Goal: Find specific page/section: Find specific page/section

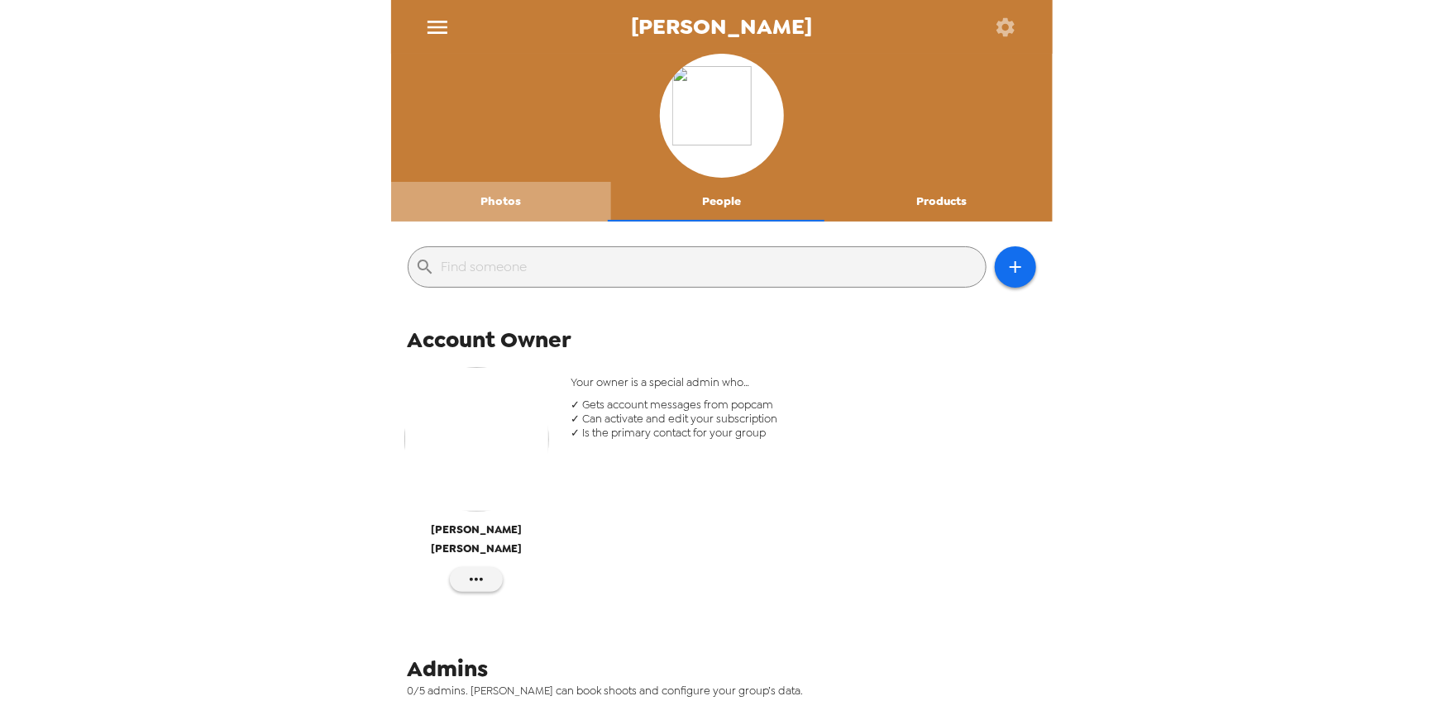
click at [513, 191] on button "Photos" at bounding box center [501, 202] width 221 height 40
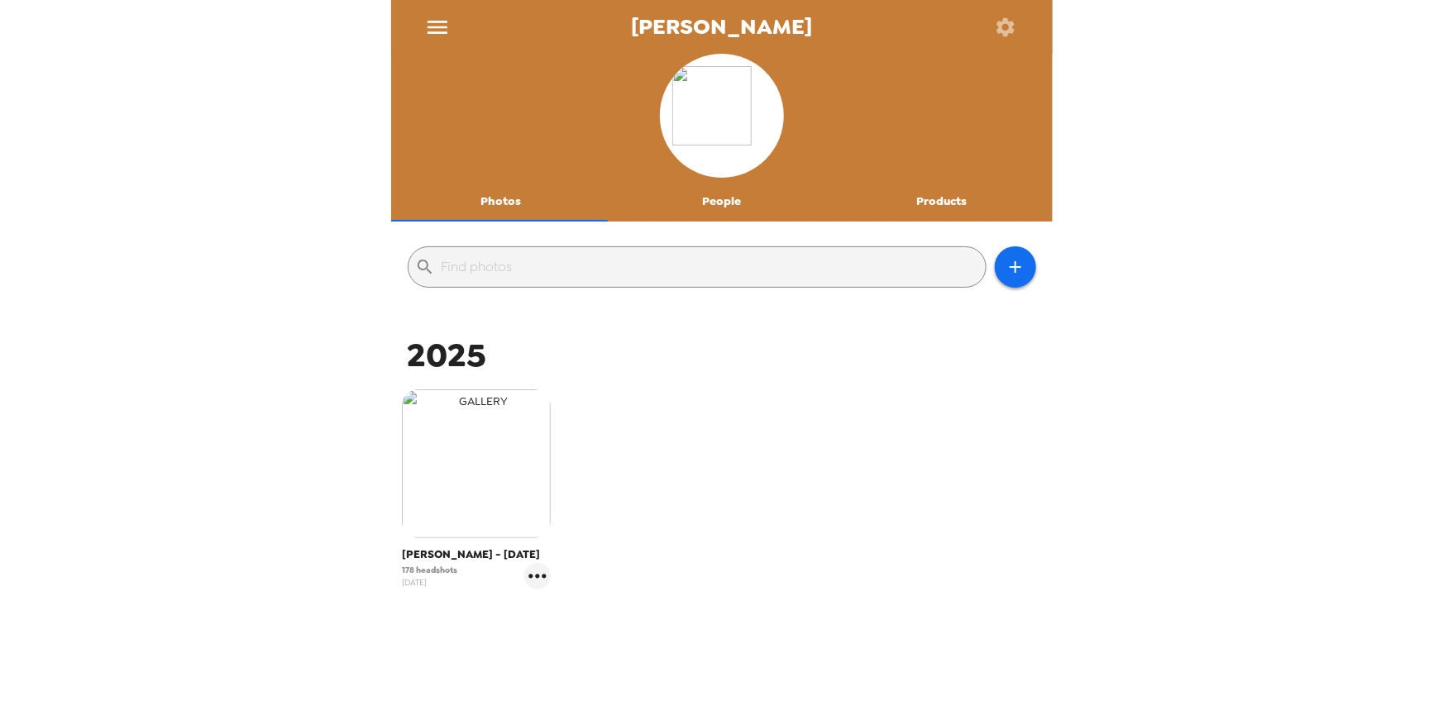
click at [530, 502] on img "button" at bounding box center [476, 463] width 149 height 149
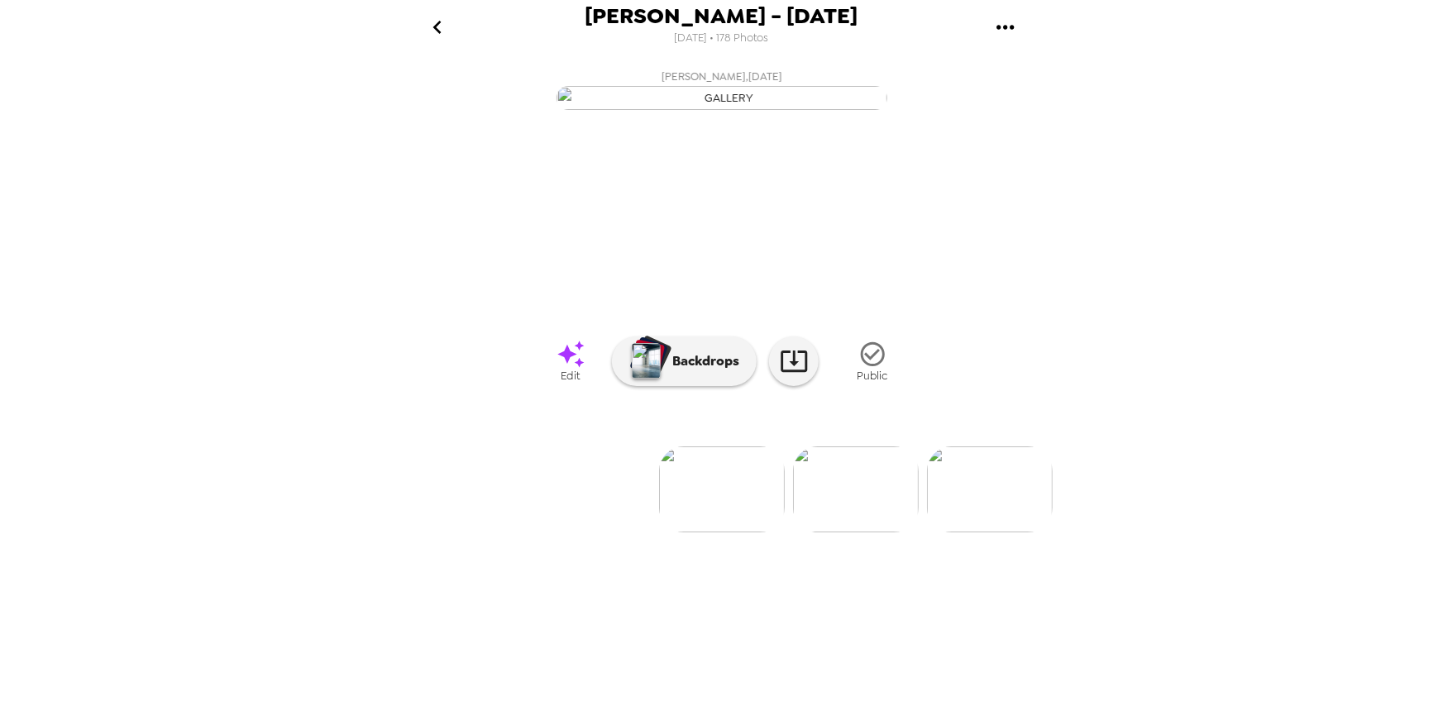
scroll to position [6, 0]
click at [700, 714] on div "[PERSON_NAME] - [DATE] [DATE] • 178 Photos [PERSON_NAME] , [DATE] [PERSON_NAME]…" at bounding box center [721, 360] width 661 height 720
click at [980, 712] on div "Armanino Dallas - March 2025 2/27/2025 • 178 Photos Bailey Walters , 03-20-2025…" at bounding box center [721, 360] width 661 height 720
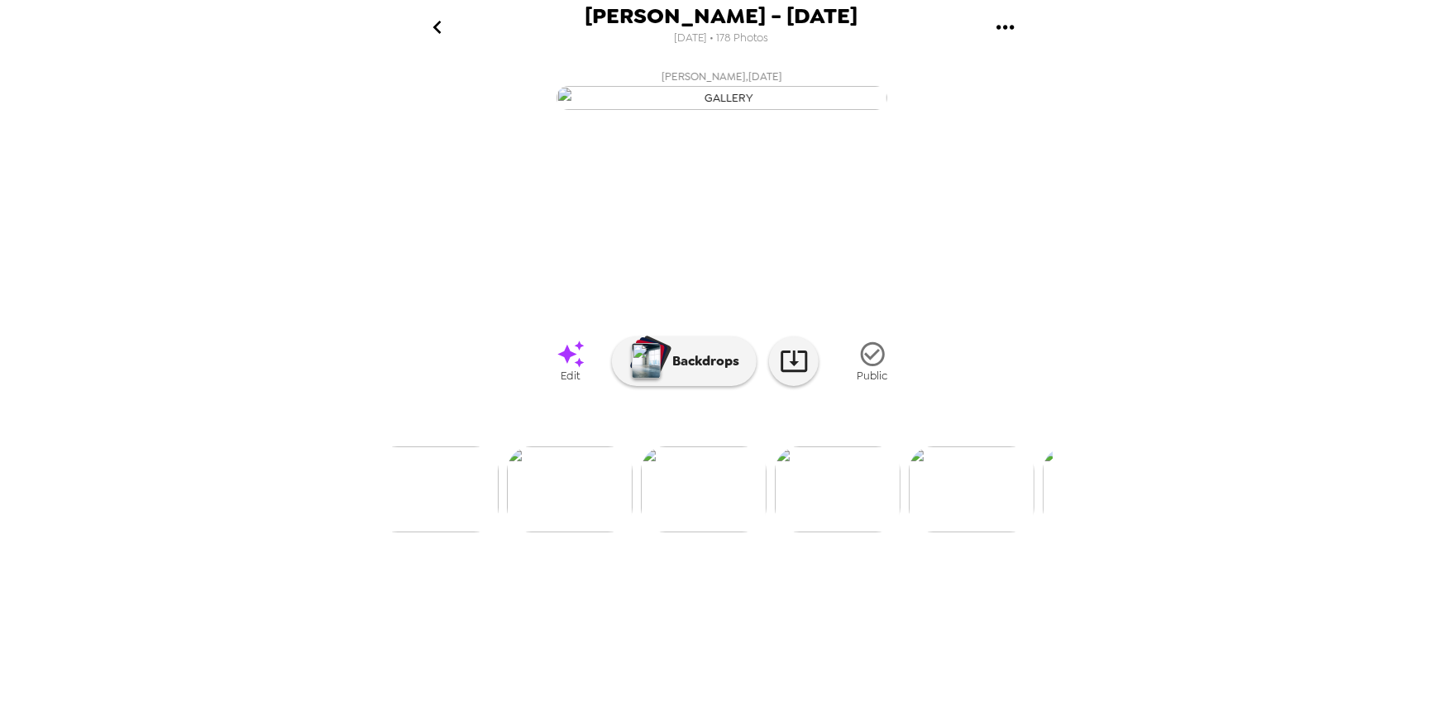
click at [453, 532] on img at bounding box center [436, 489] width 126 height 86
click at [980, 713] on div "Armanino Dallas - March 2025 2/27/2025 • 178 Photos Bailey Walters , 03-20-2025…" at bounding box center [721, 360] width 661 height 720
click at [416, 532] on img at bounding box center [399, 489] width 126 height 86
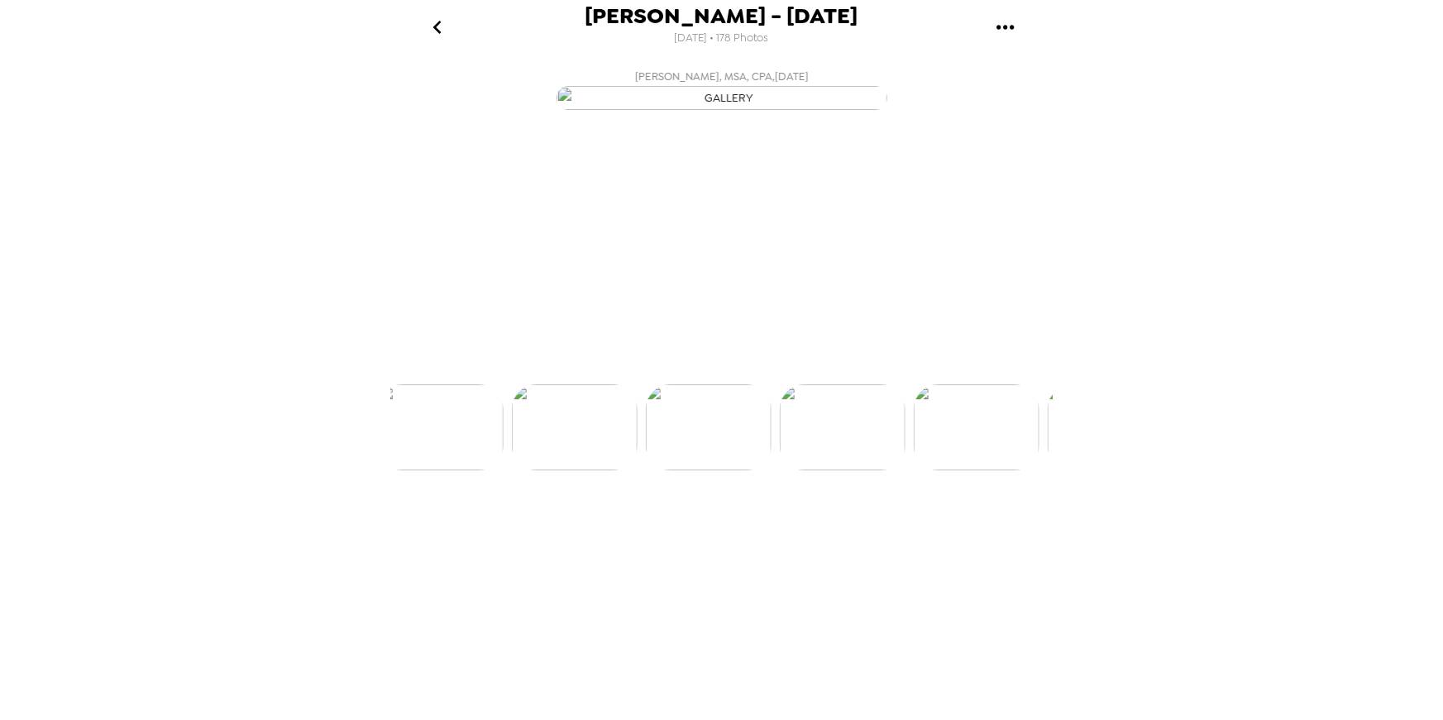
scroll to position [0, 6961]
click at [928, 713] on div "Armanino Dallas - March 2025 2/27/2025 • 178 Photos Bailey Walters , 03-20-2025…" at bounding box center [721, 360] width 661 height 720
click at [628, 532] on img at bounding box center [595, 489] width 126 height 86
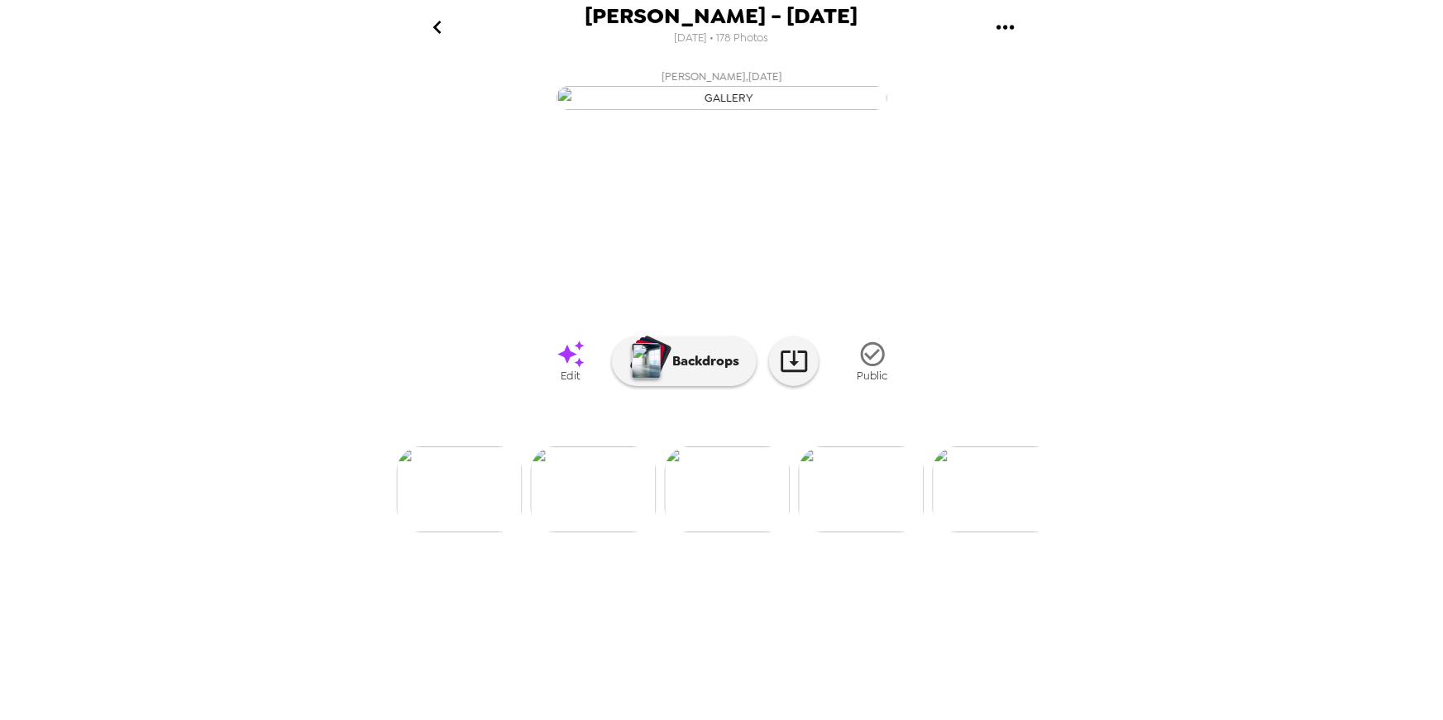
click at [898, 532] on div at bounding box center [721, 462] width 661 height 141
click at [848, 532] on img at bounding box center [862, 489] width 126 height 86
click at [1000, 26] on icon "gallery menu" at bounding box center [1004, 27] width 17 height 4
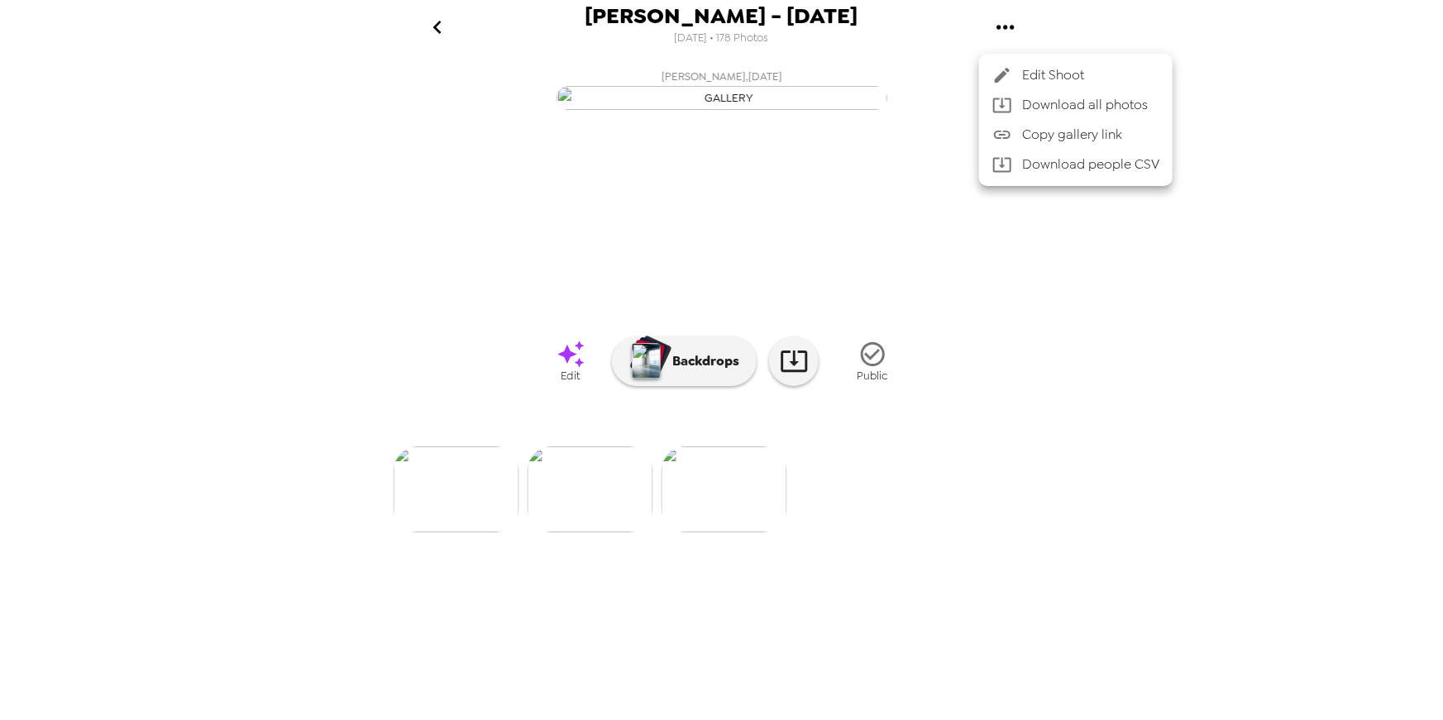
click at [1167, 314] on div at bounding box center [721, 360] width 1443 height 720
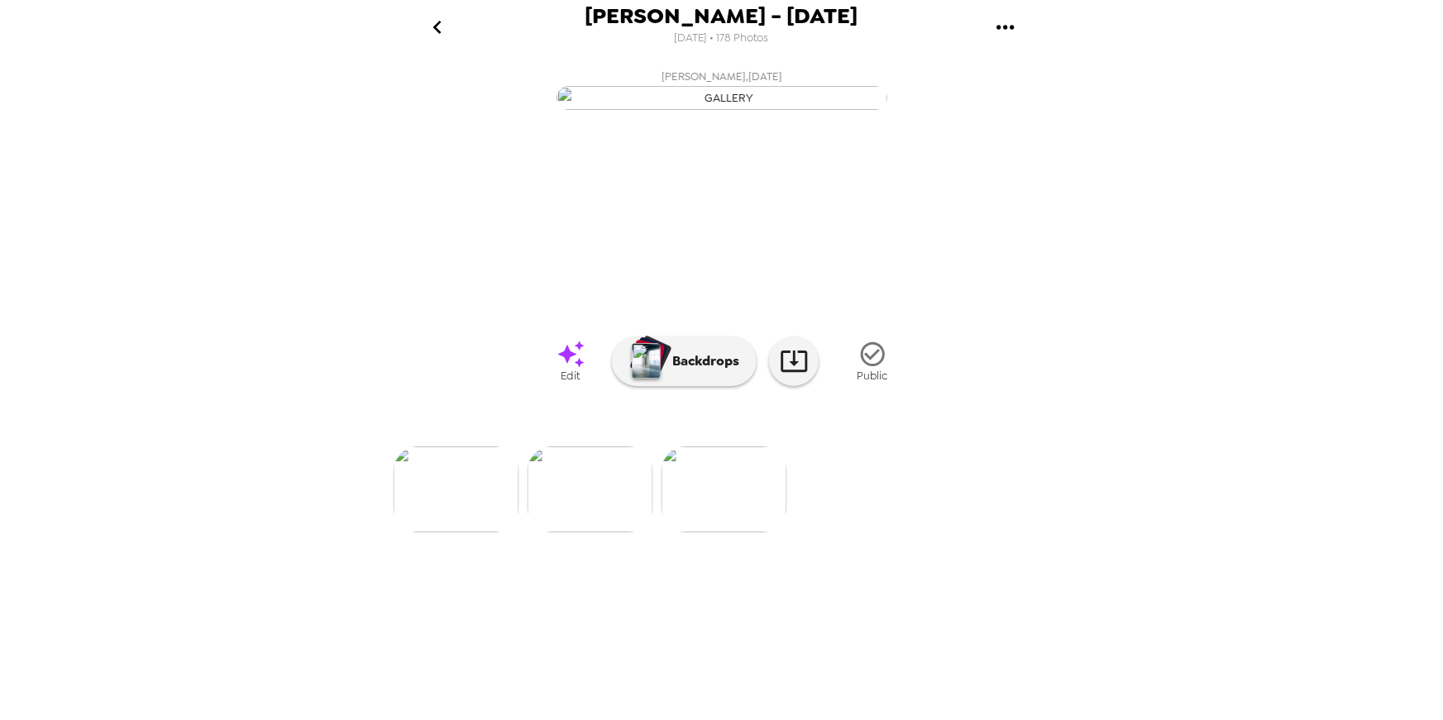
click at [436, 532] on img at bounding box center [457, 489] width 126 height 86
click at [900, 532] on img at bounding box center [866, 489] width 126 height 86
click at [837, 532] on img at bounding box center [866, 489] width 126 height 86
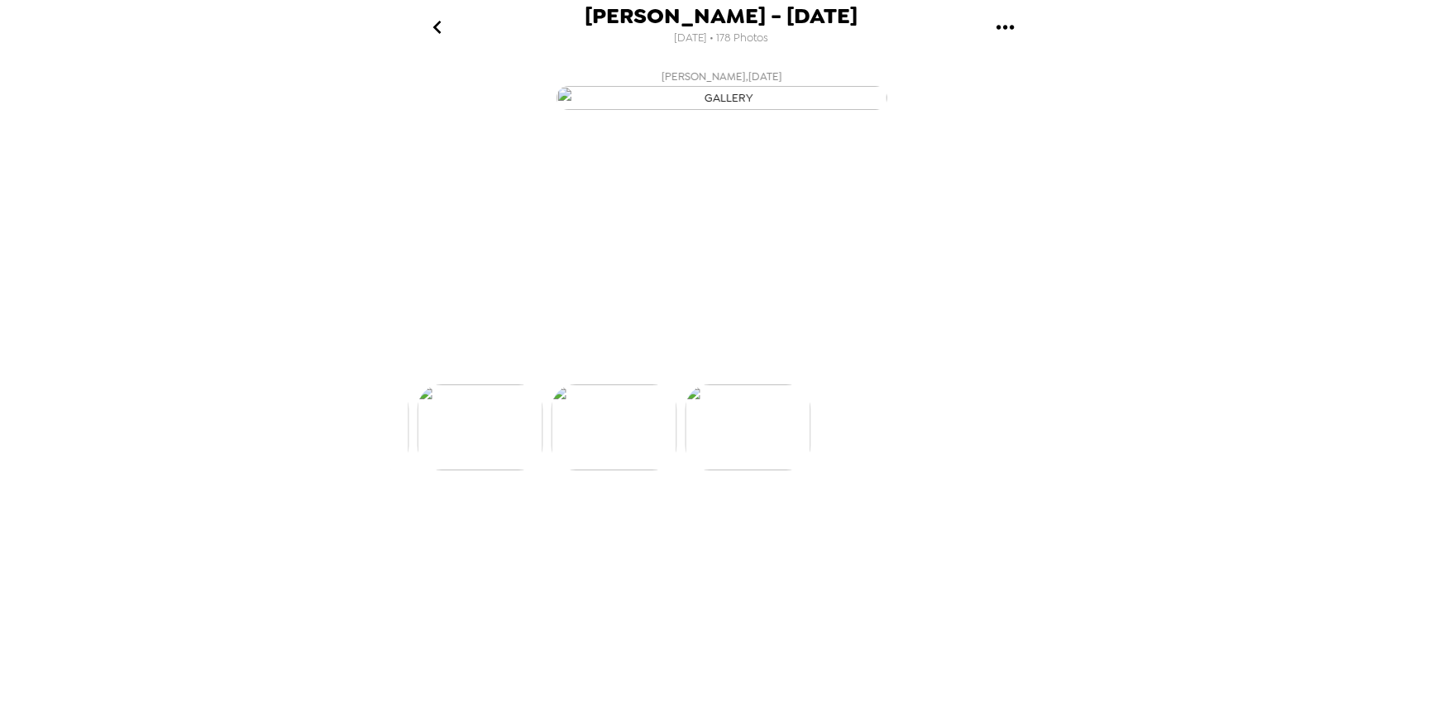
scroll to position [0, 23697]
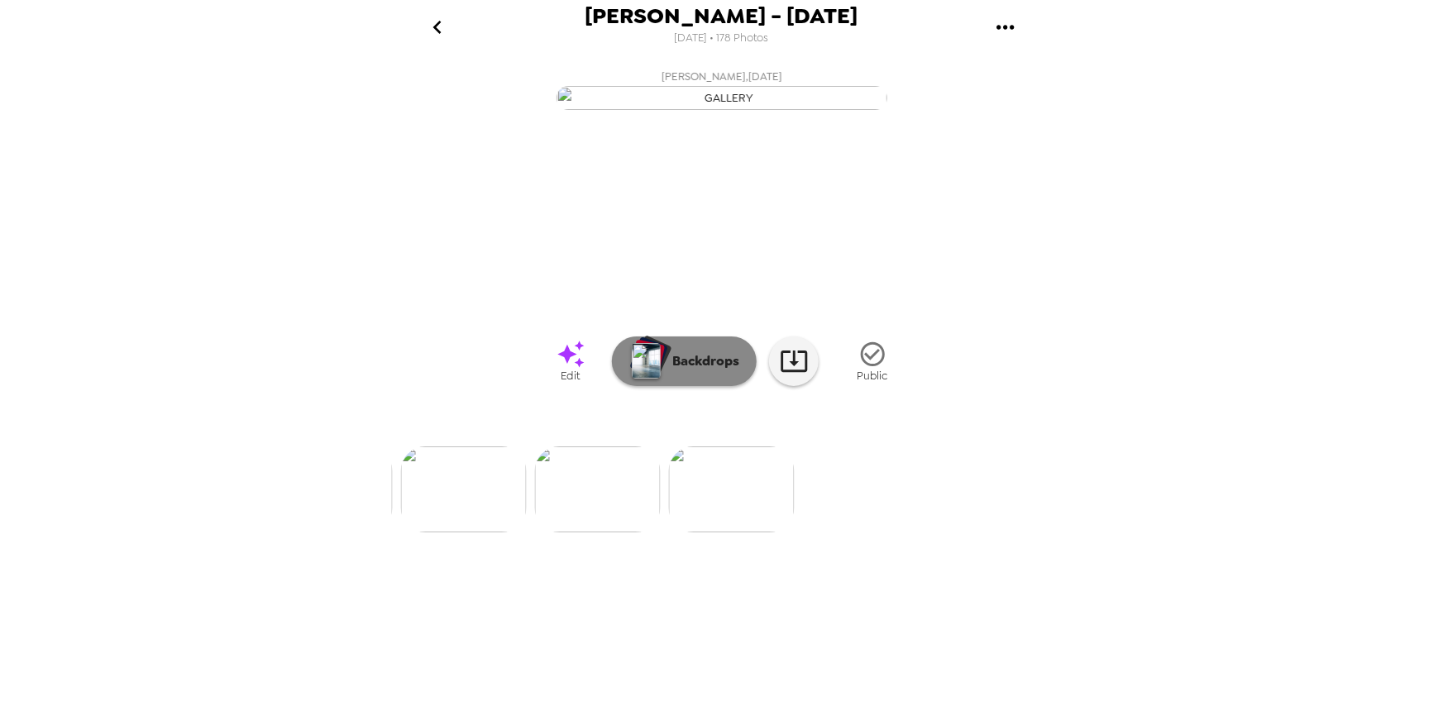
click at [682, 386] on button "Backdrops" at bounding box center [684, 361] width 145 height 50
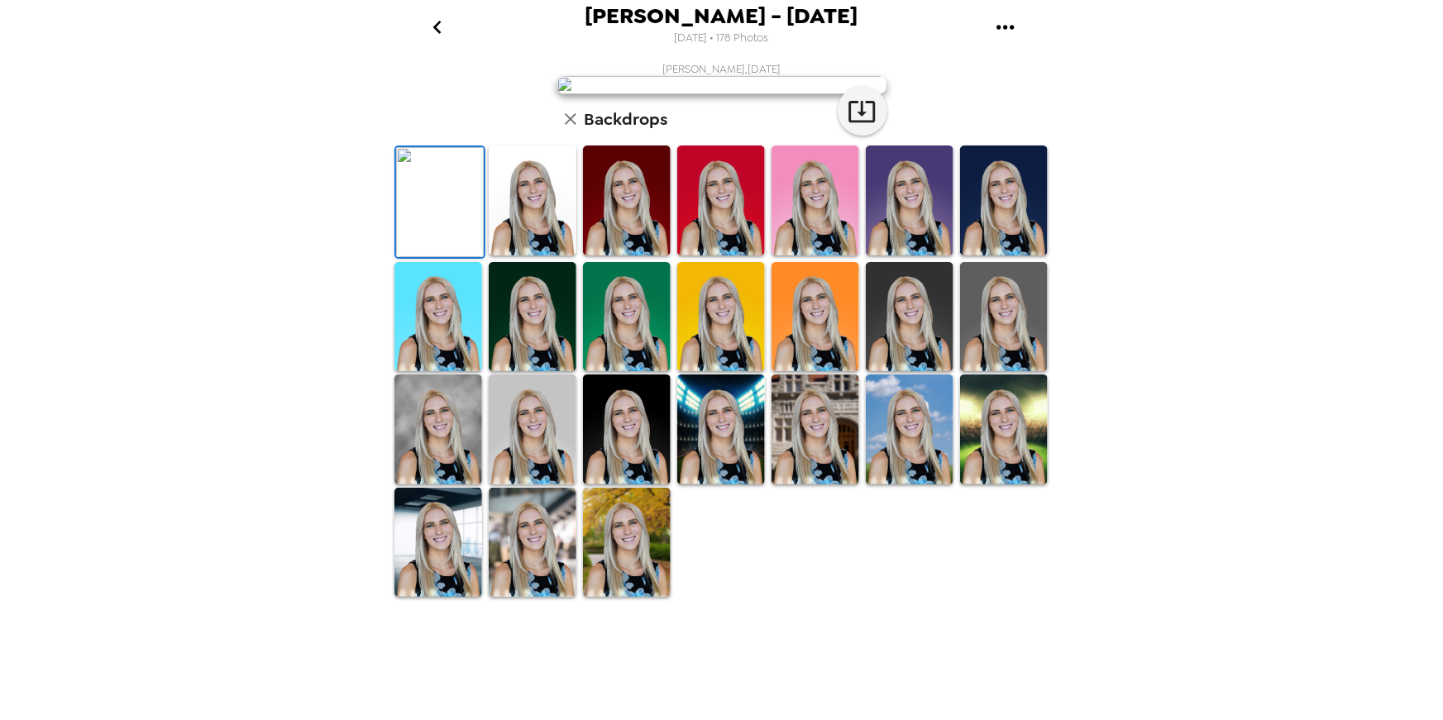
scroll to position [274, 0]
click at [702, 484] on img at bounding box center [721, 430] width 88 height 110
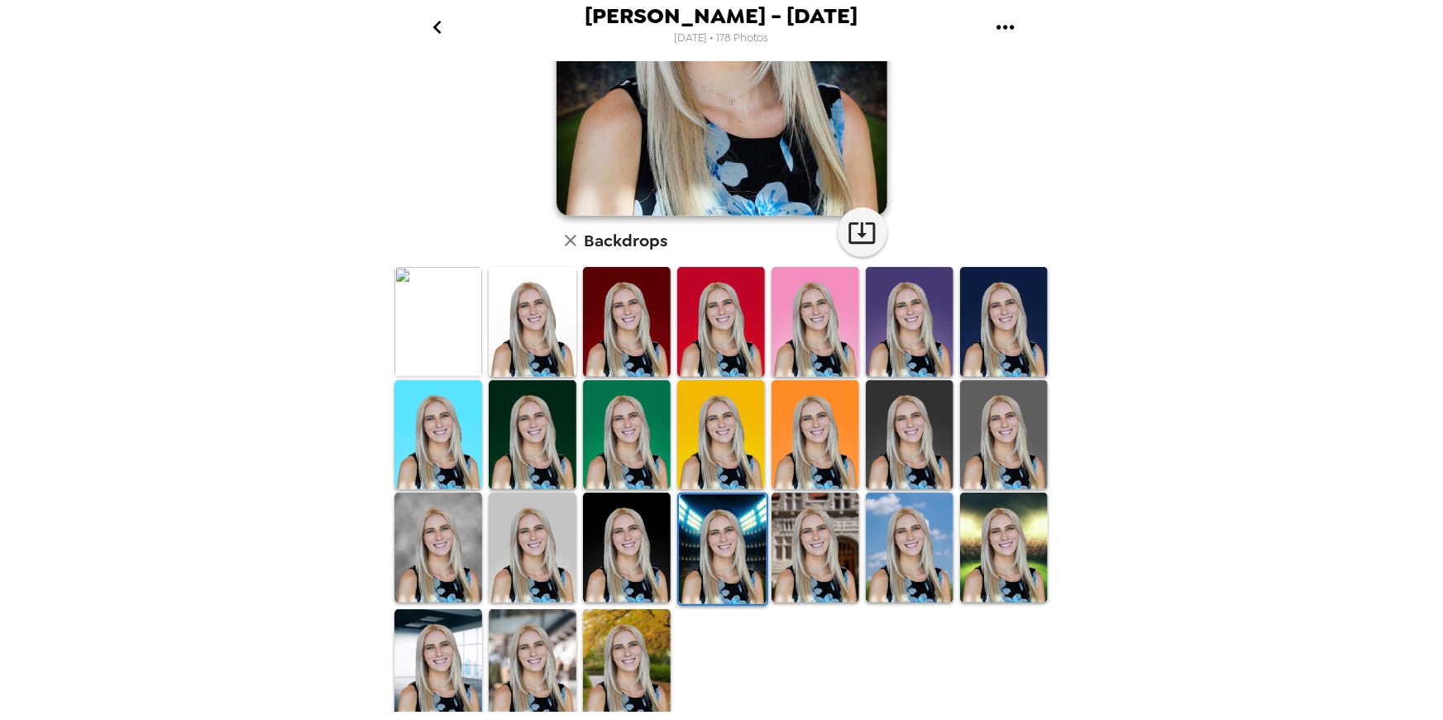
scroll to position [0, 0]
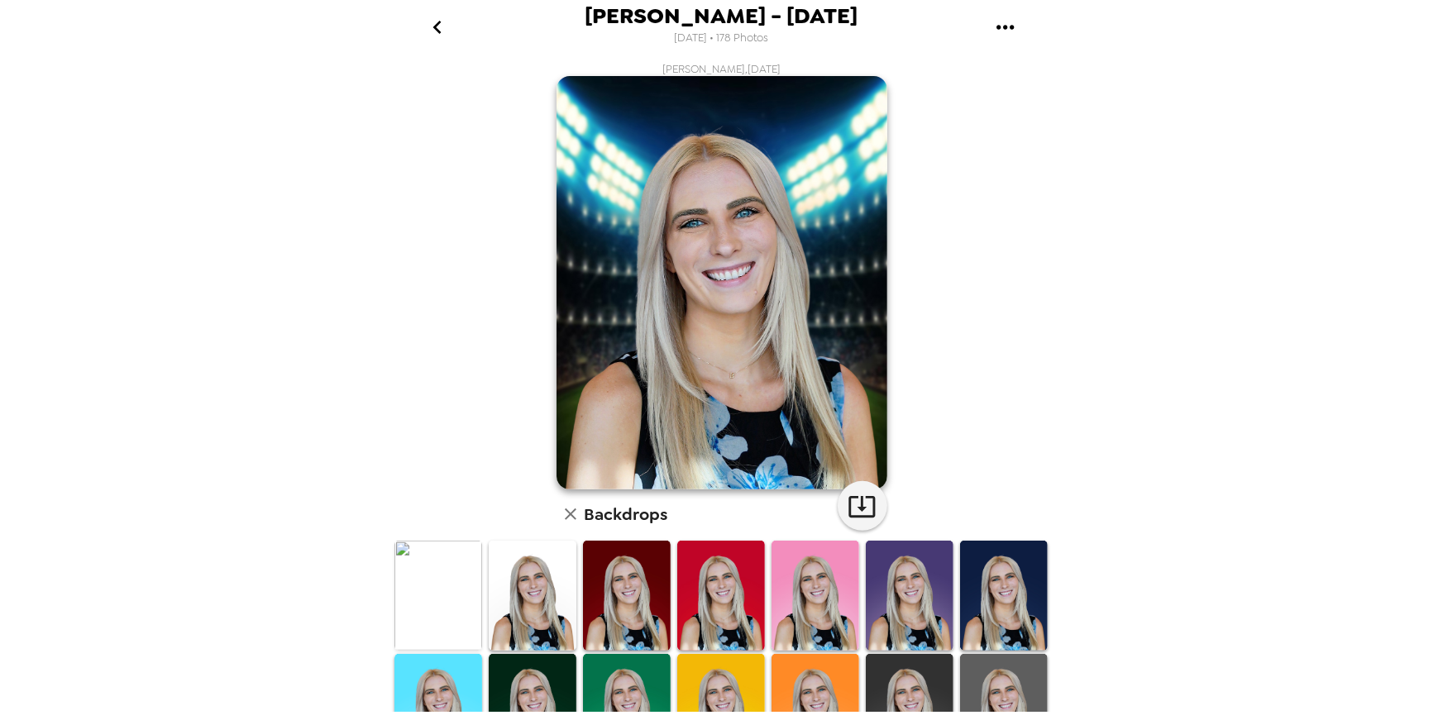
click at [721, 581] on img at bounding box center [721, 596] width 88 height 110
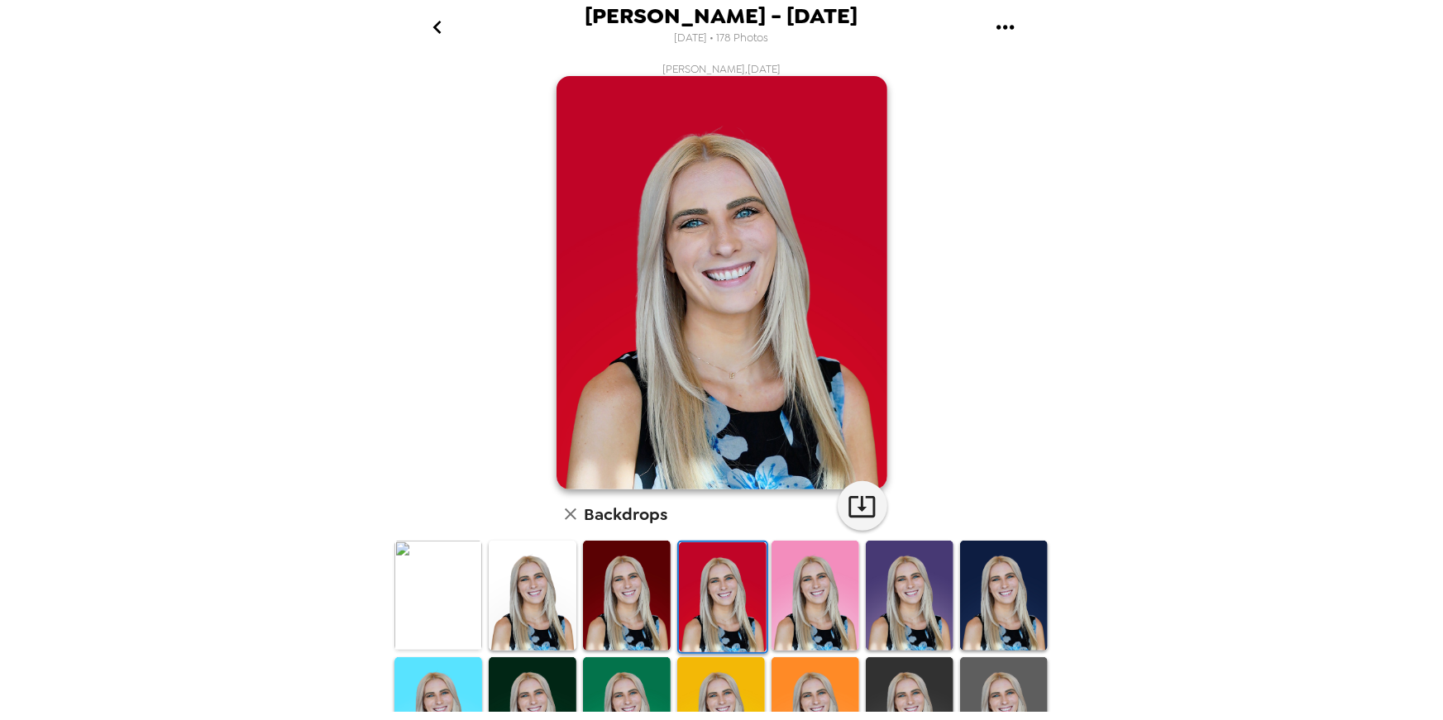
click at [923, 581] on img at bounding box center [910, 596] width 88 height 110
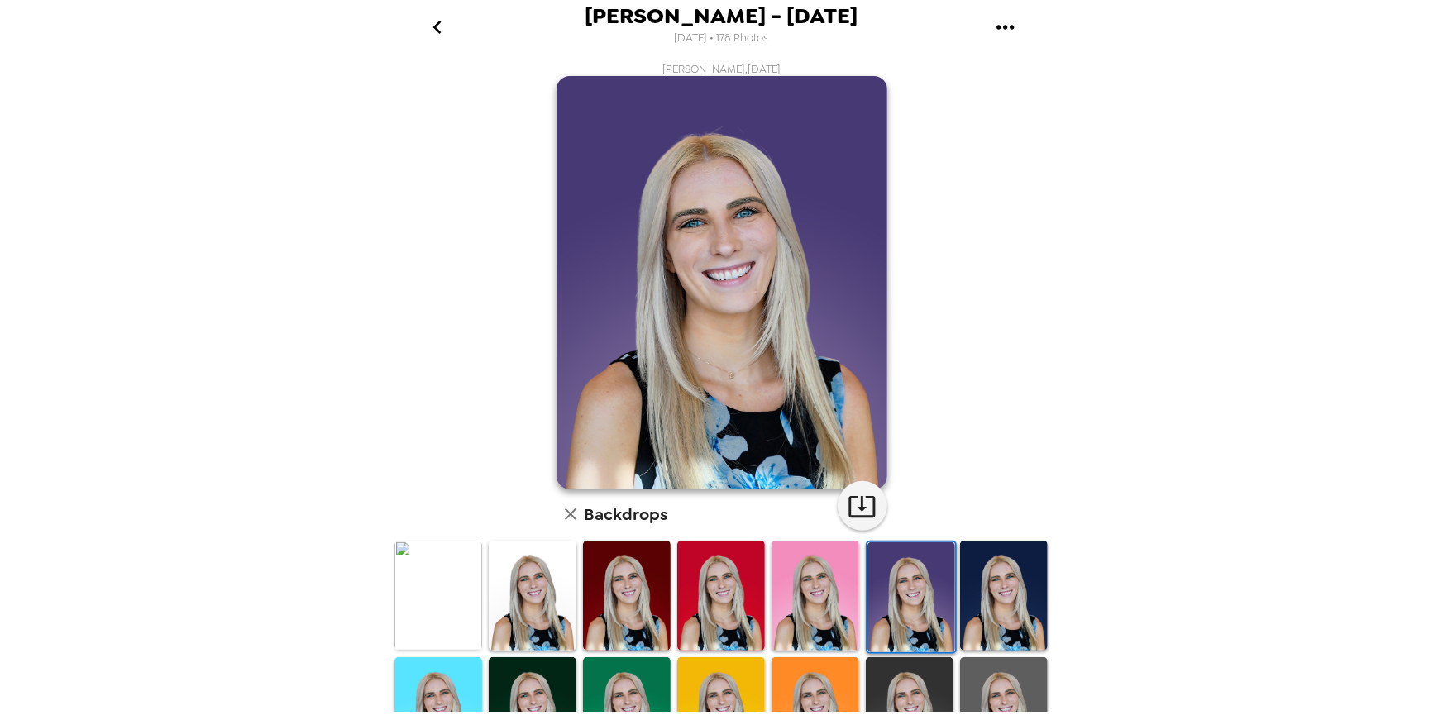
click at [987, 585] on img at bounding box center [1004, 596] width 88 height 110
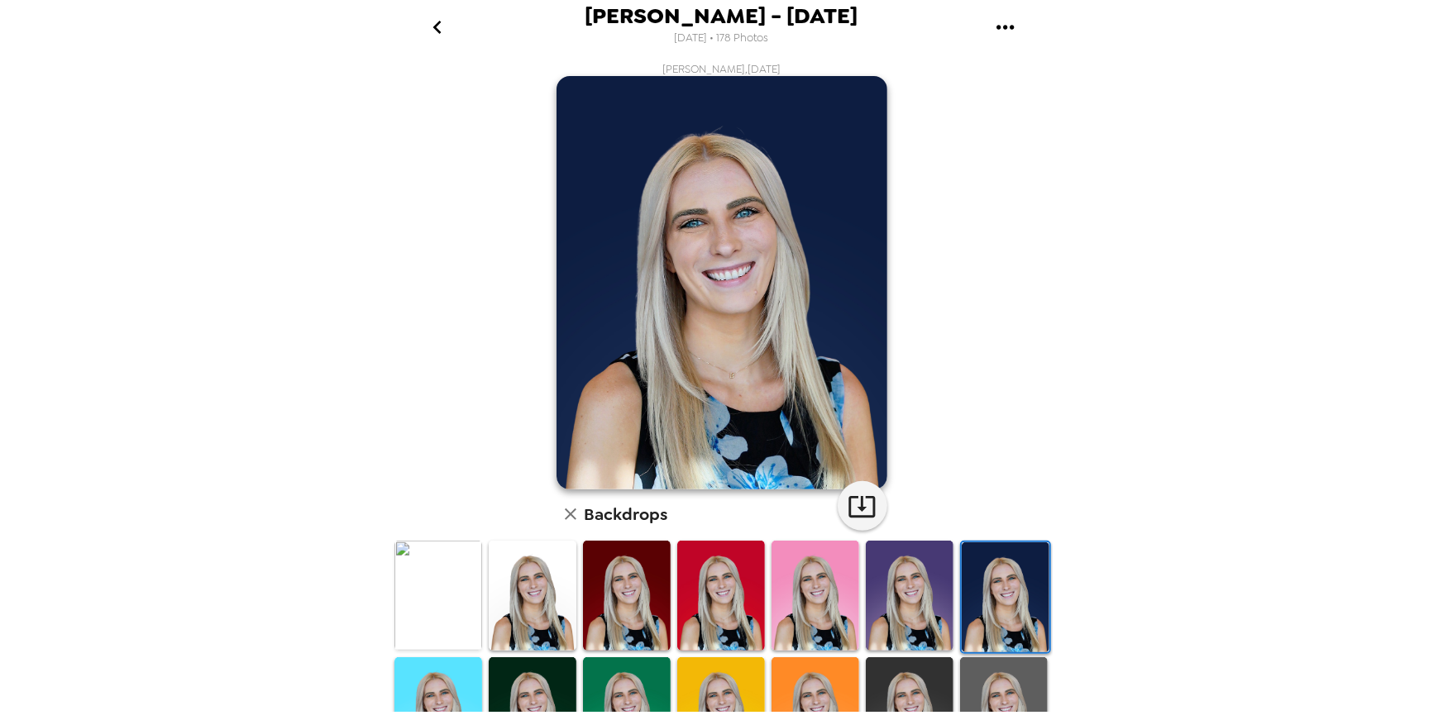
click at [881, 585] on img at bounding box center [910, 596] width 88 height 110
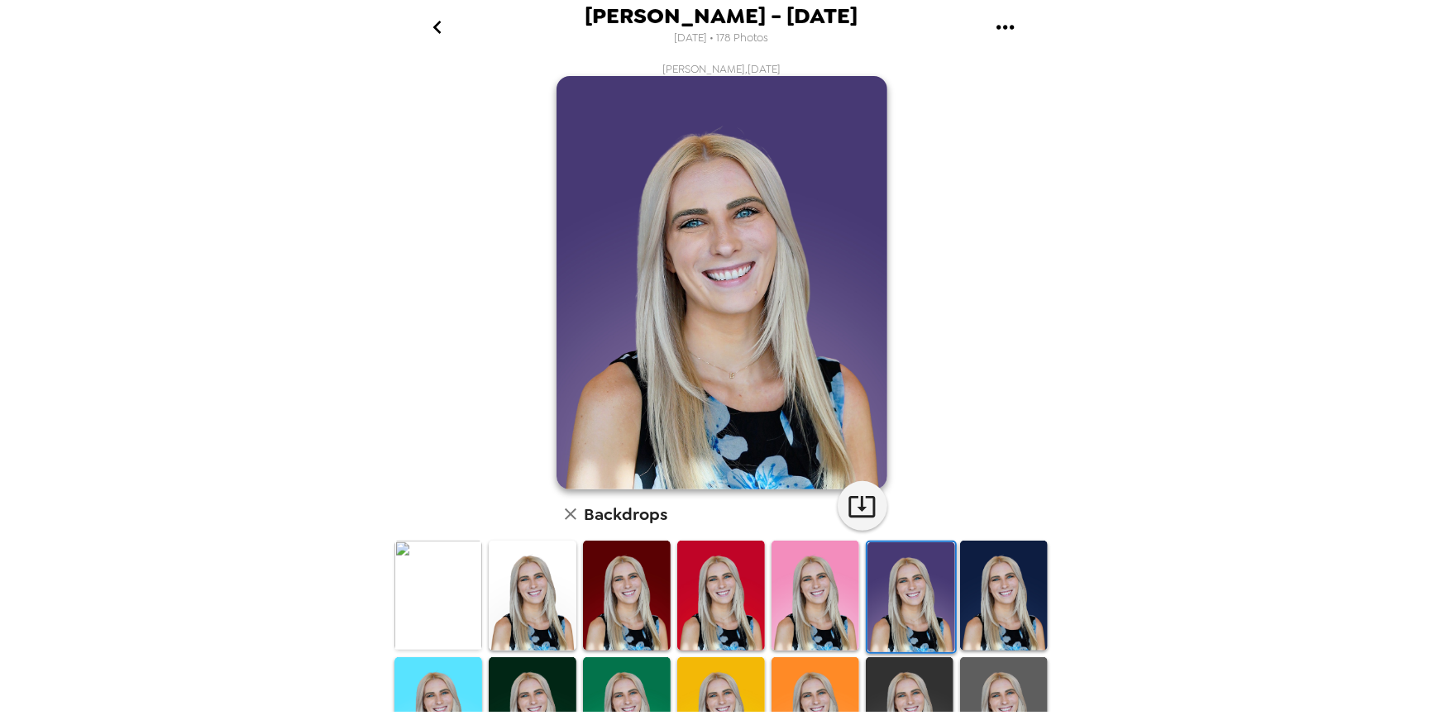
click at [1024, 590] on img at bounding box center [1004, 596] width 88 height 110
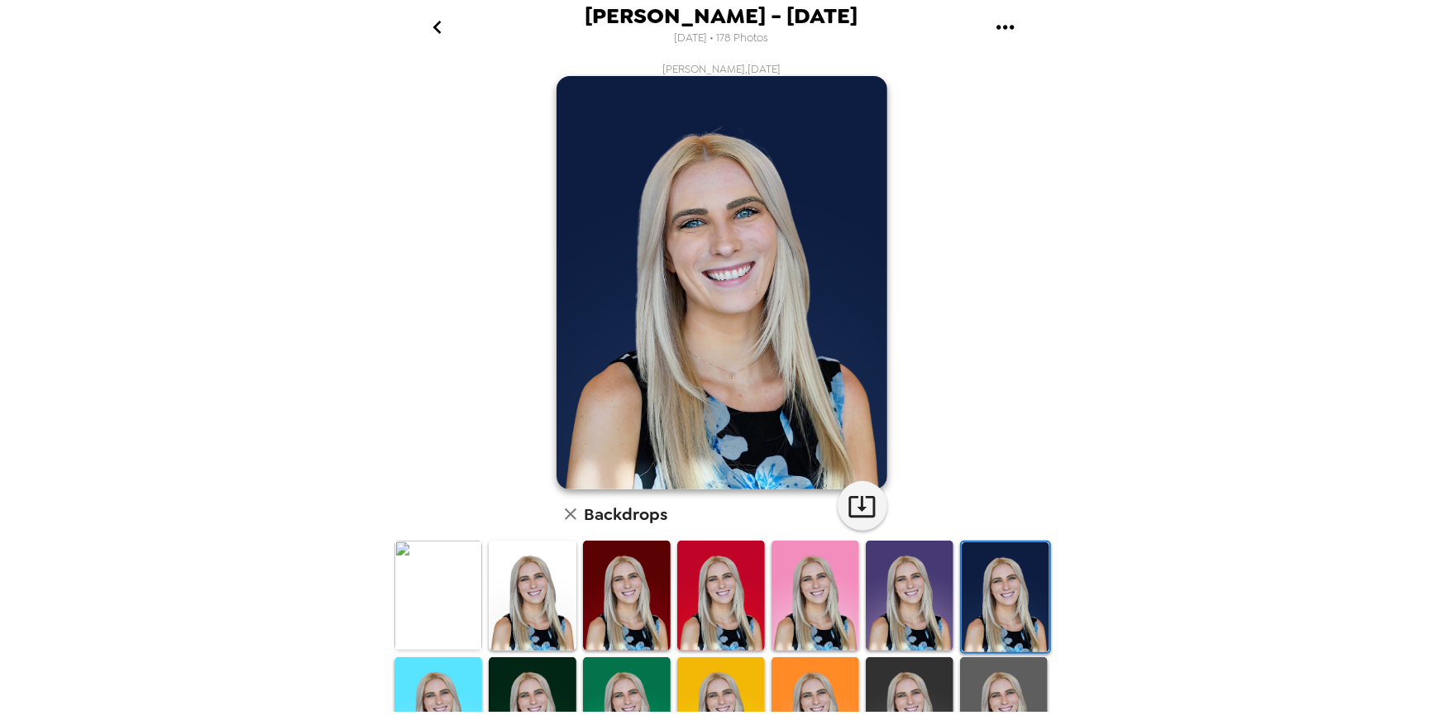
click at [623, 588] on img at bounding box center [627, 596] width 88 height 110
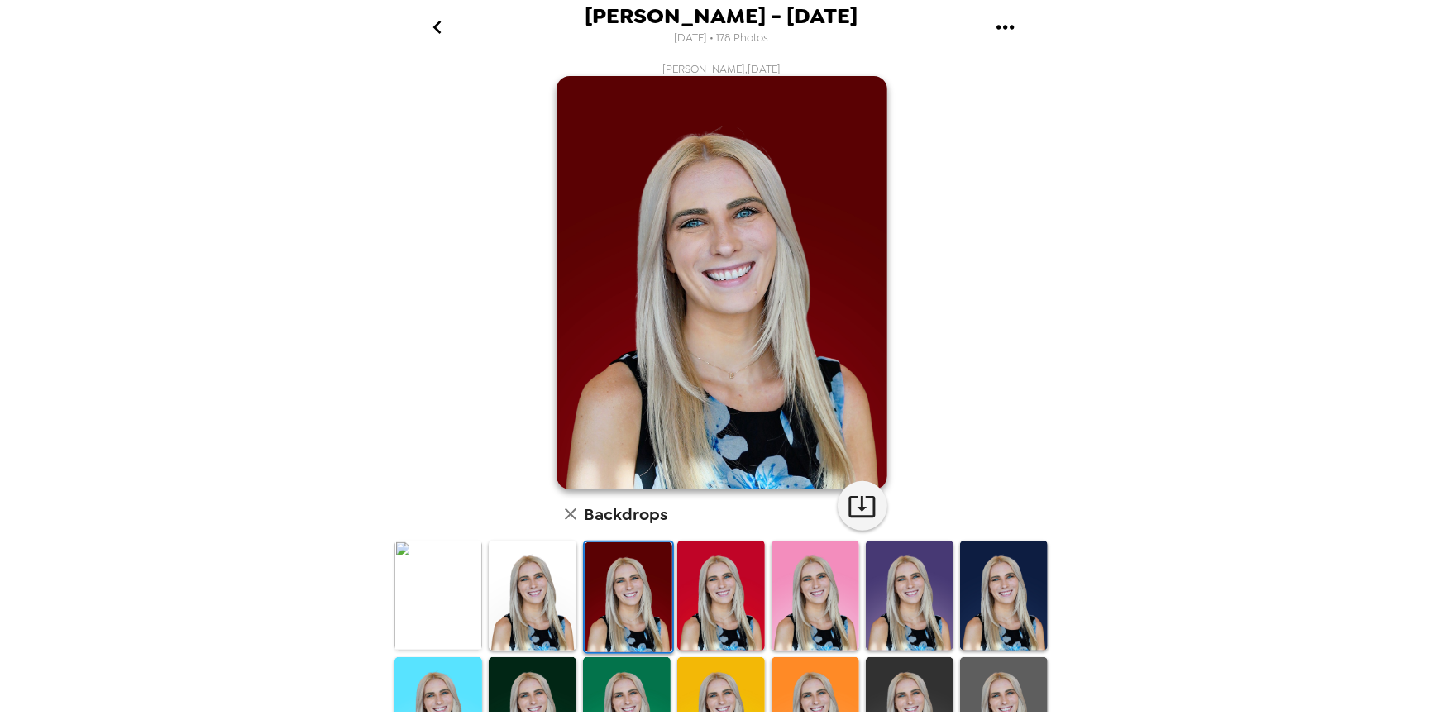
click at [489, 590] on img at bounding box center [533, 596] width 88 height 110
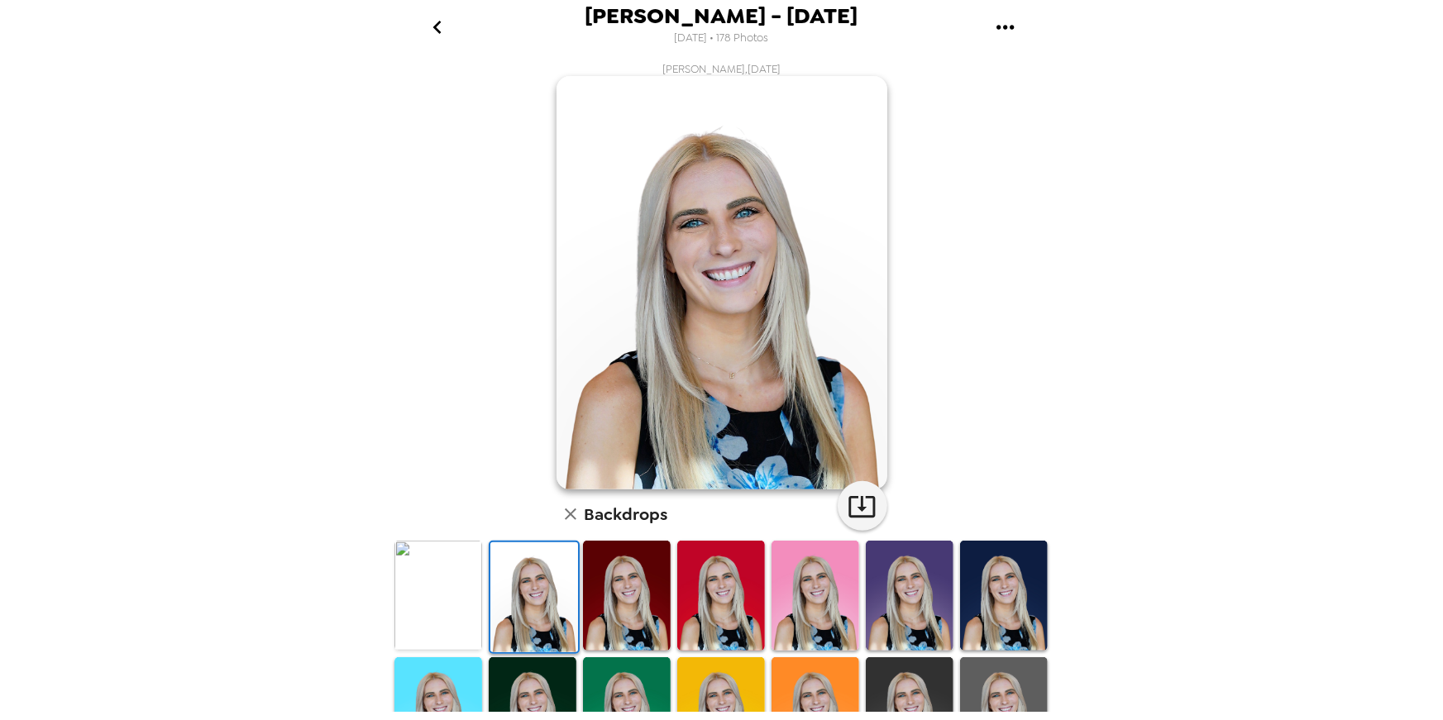
click at [630, 603] on img at bounding box center [627, 596] width 88 height 110
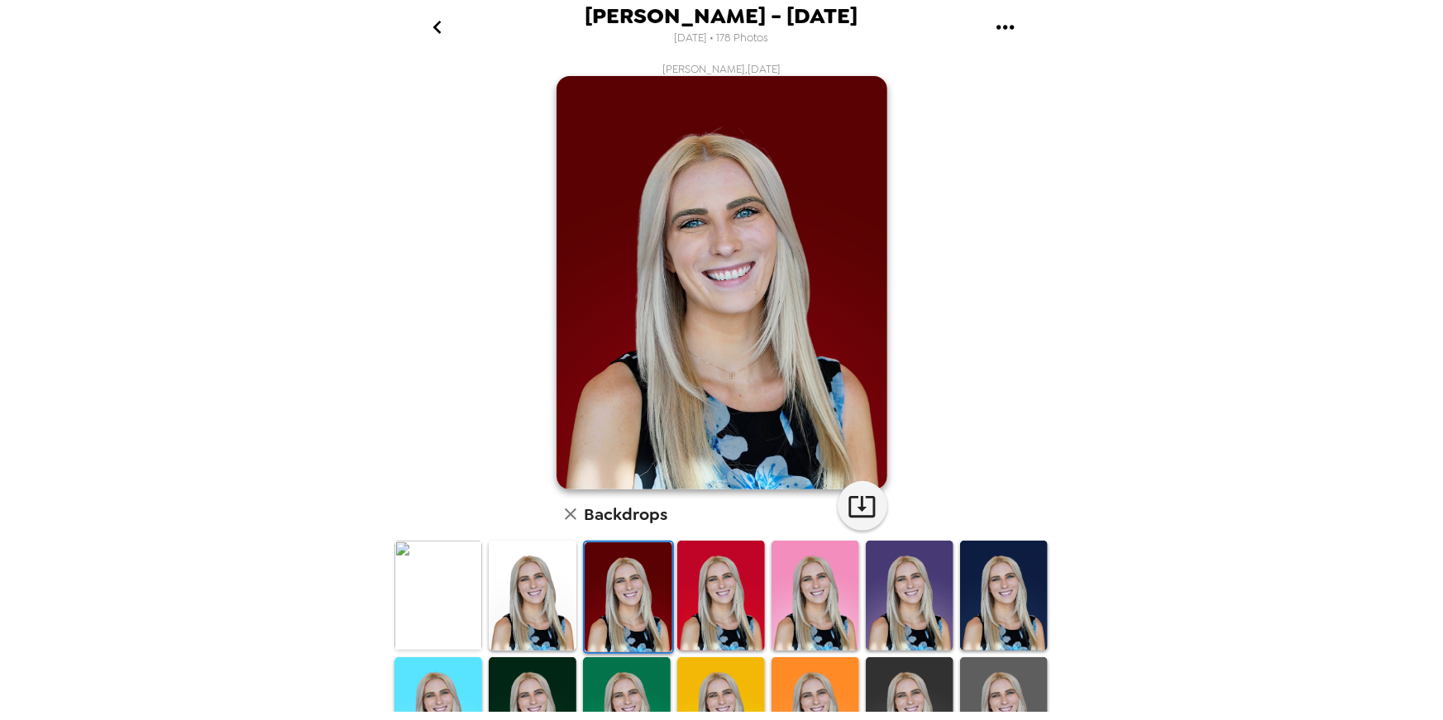
click at [458, 592] on img at bounding box center [438, 596] width 88 height 110
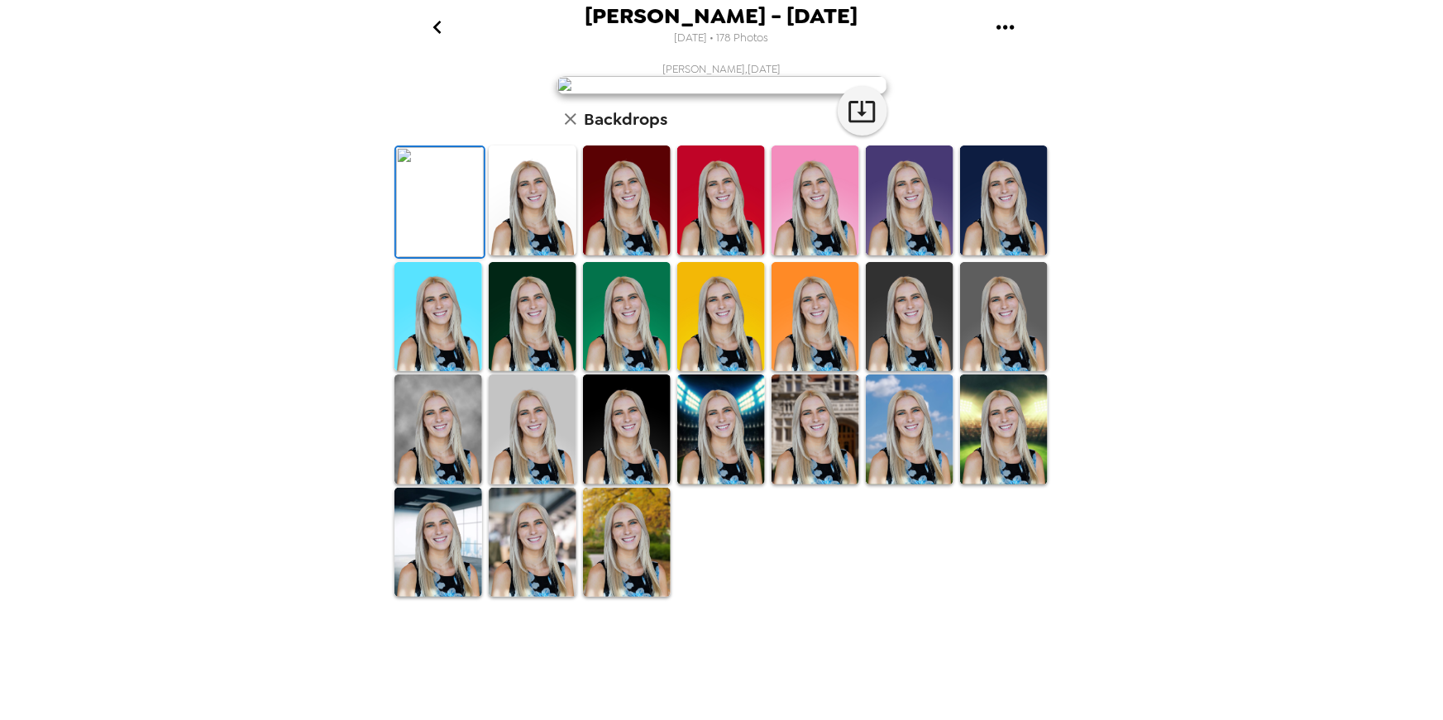
click at [458, 372] on img at bounding box center [438, 317] width 88 height 110
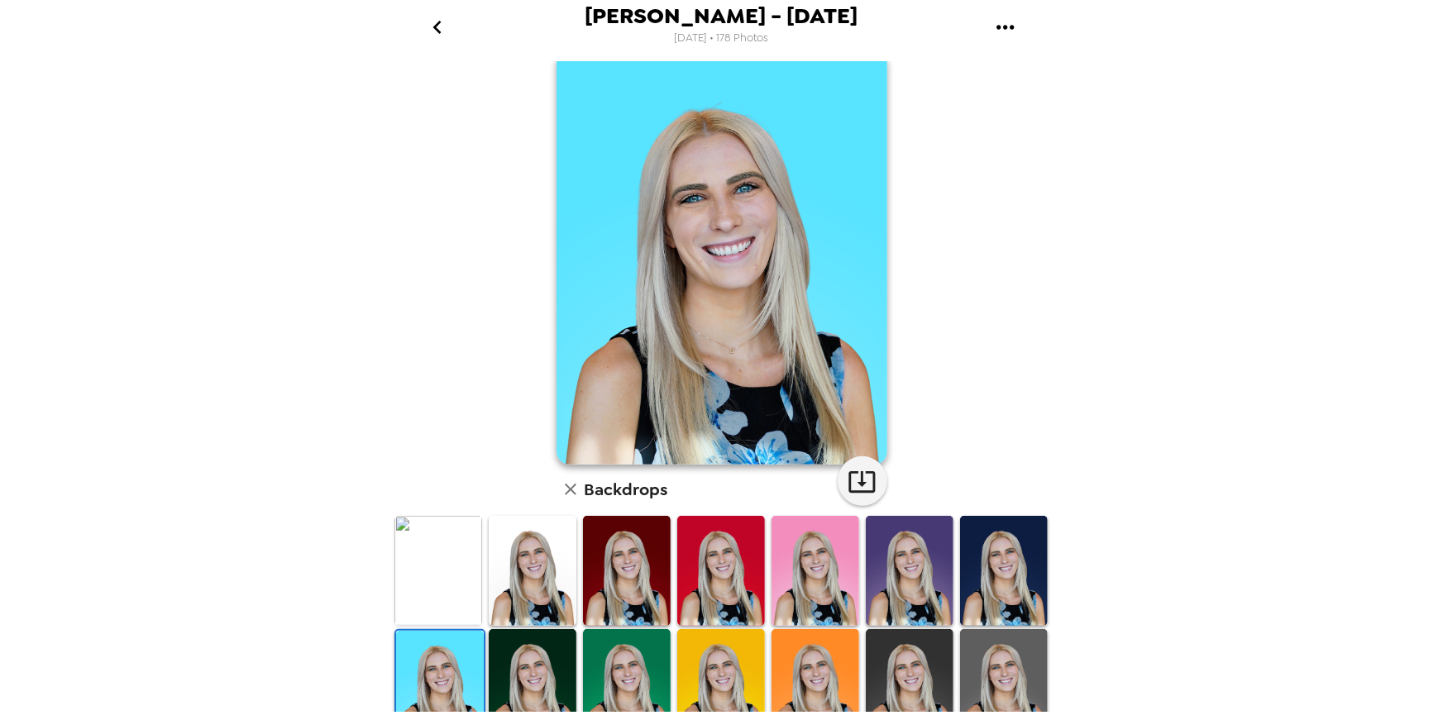
scroll to position [274, 0]
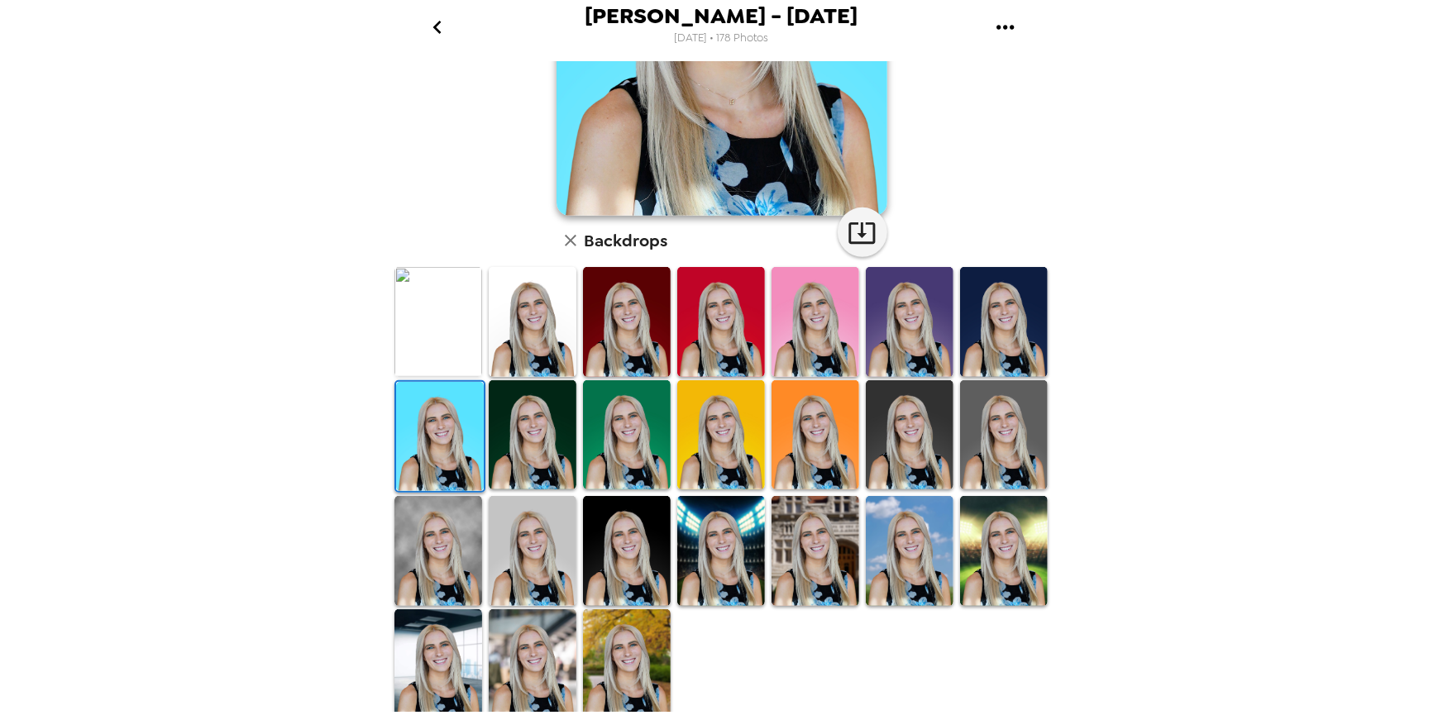
click at [599, 413] on img at bounding box center [627, 435] width 88 height 110
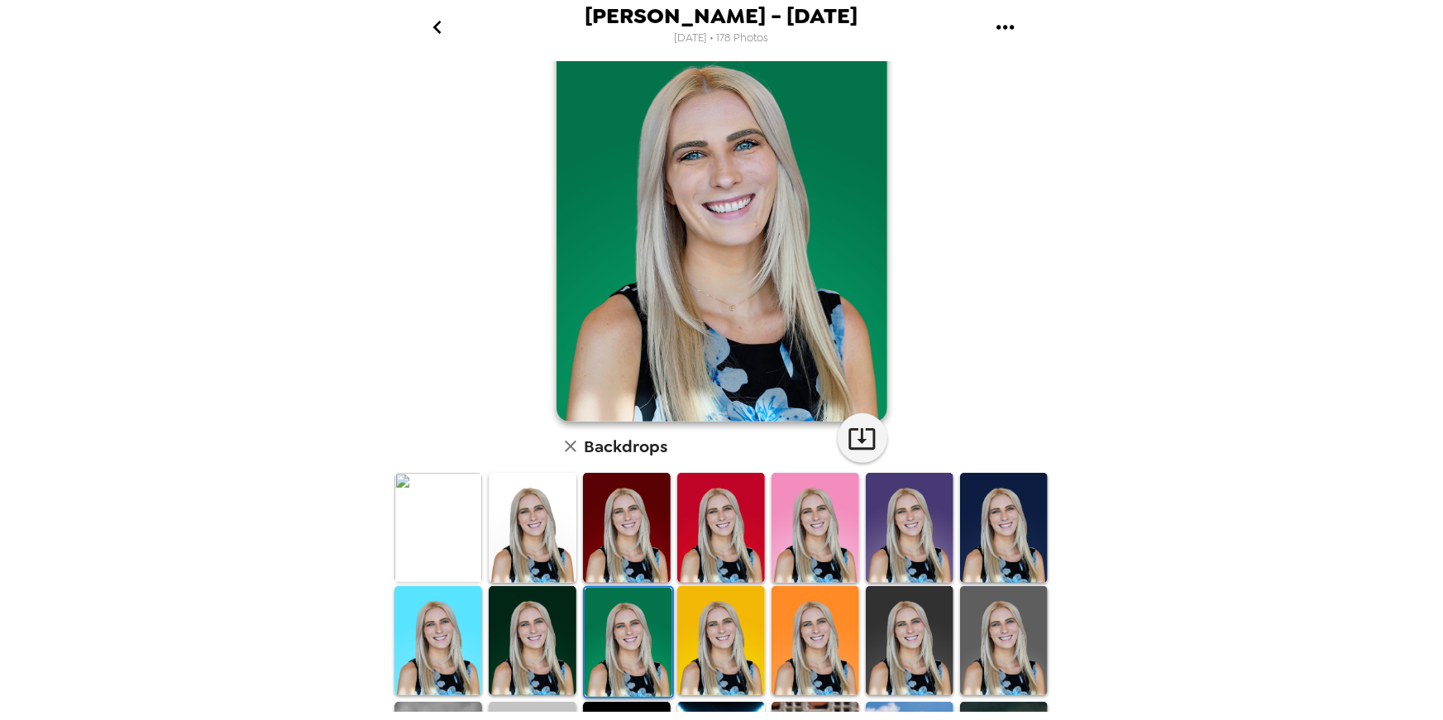
scroll to position [0, 0]
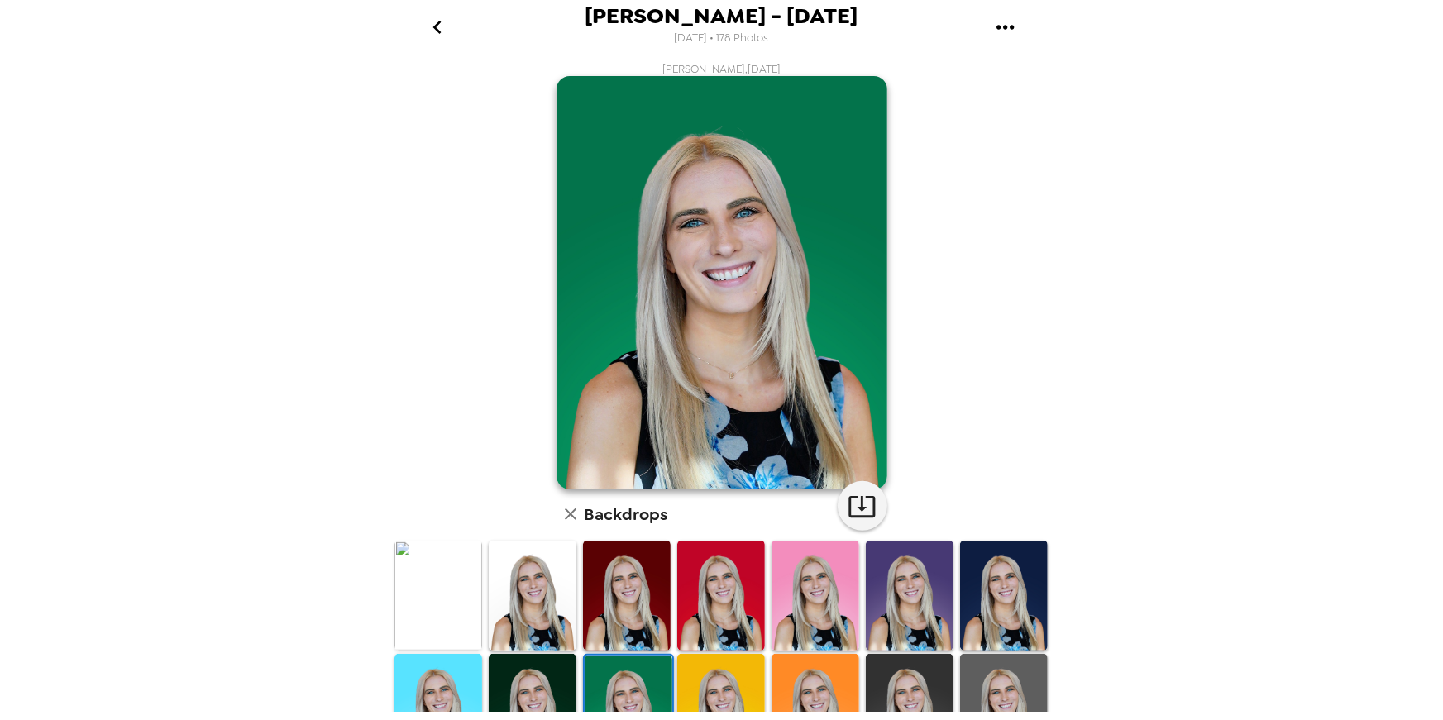
click at [915, 673] on img at bounding box center [910, 709] width 88 height 110
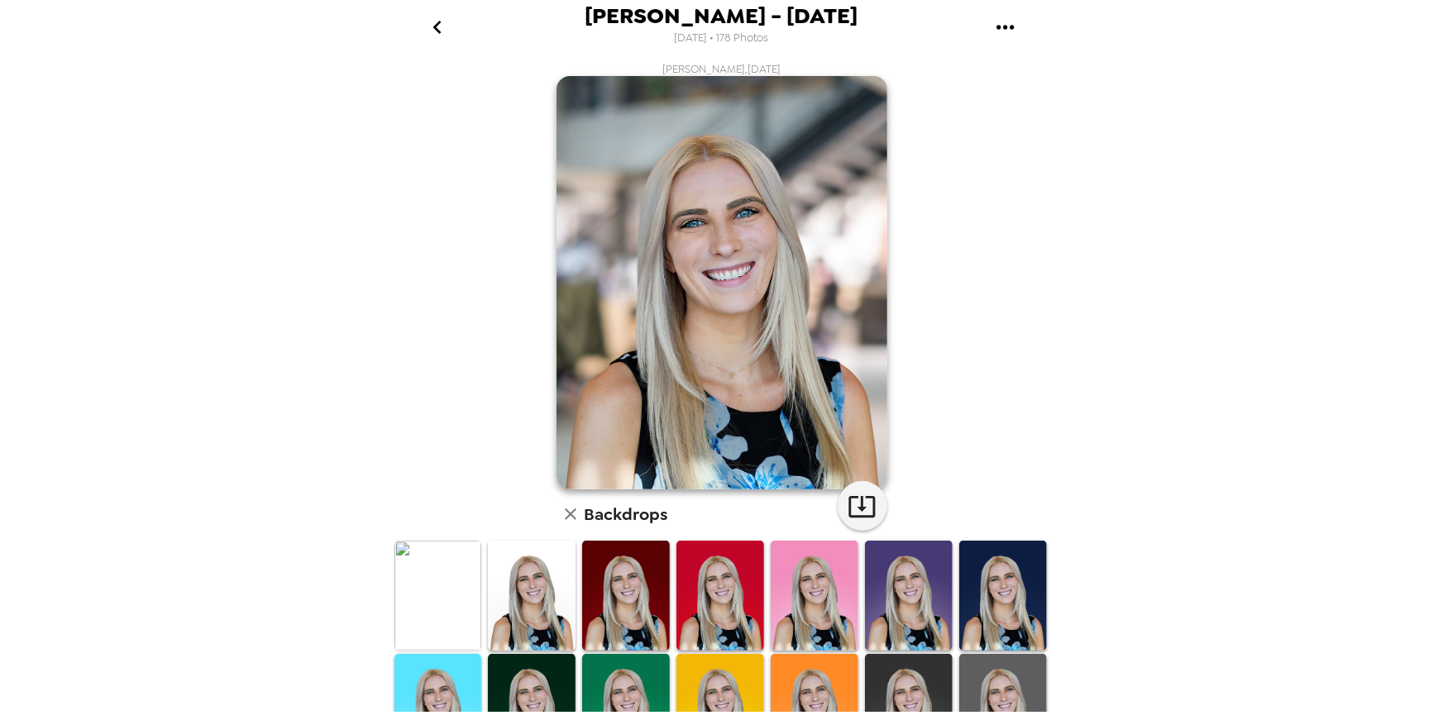
click at [437, 27] on icon "go back" at bounding box center [437, 27] width 26 height 26
